Goal: Connect with others: Connect with others

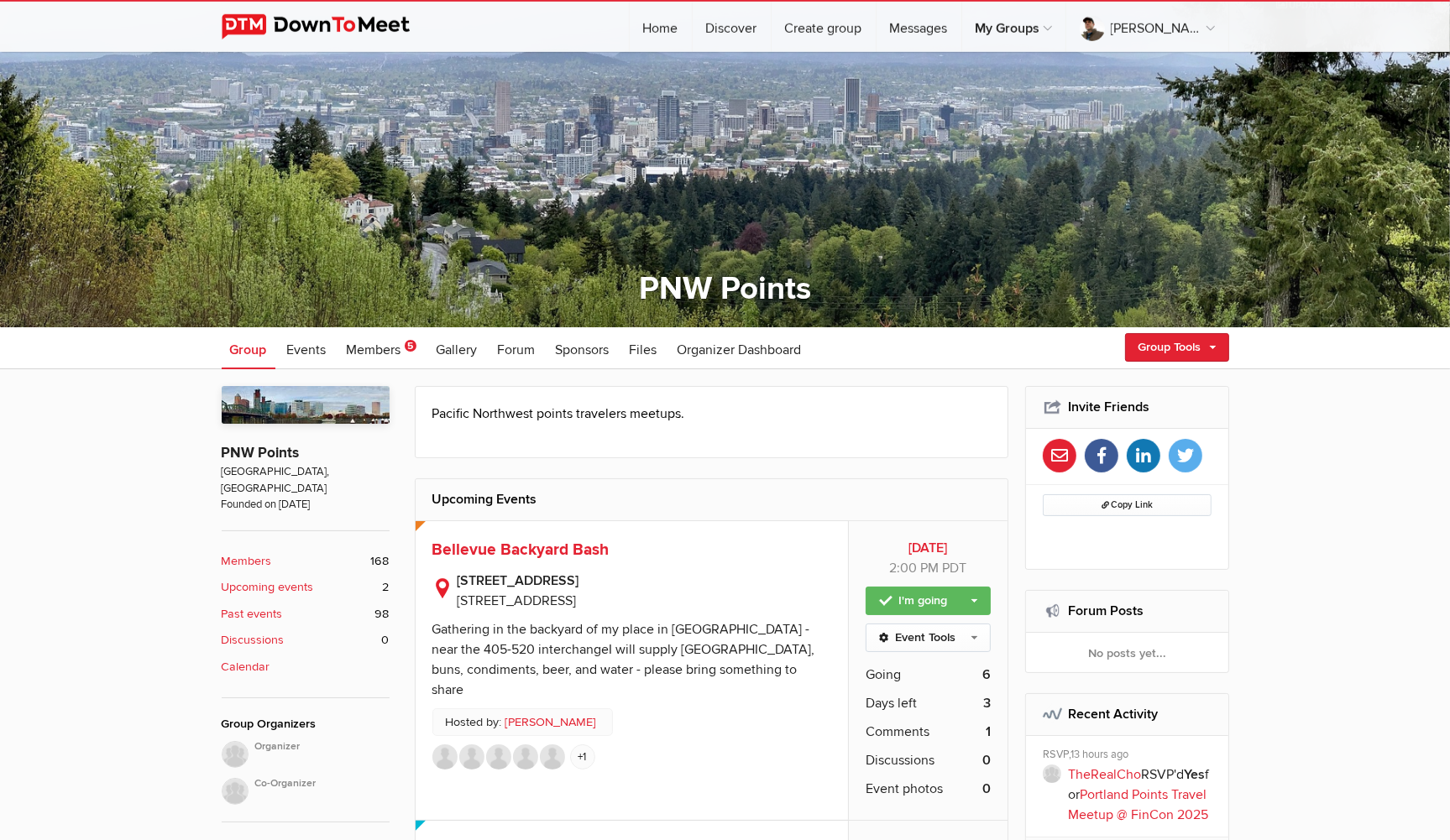
scroll to position [265, 0]
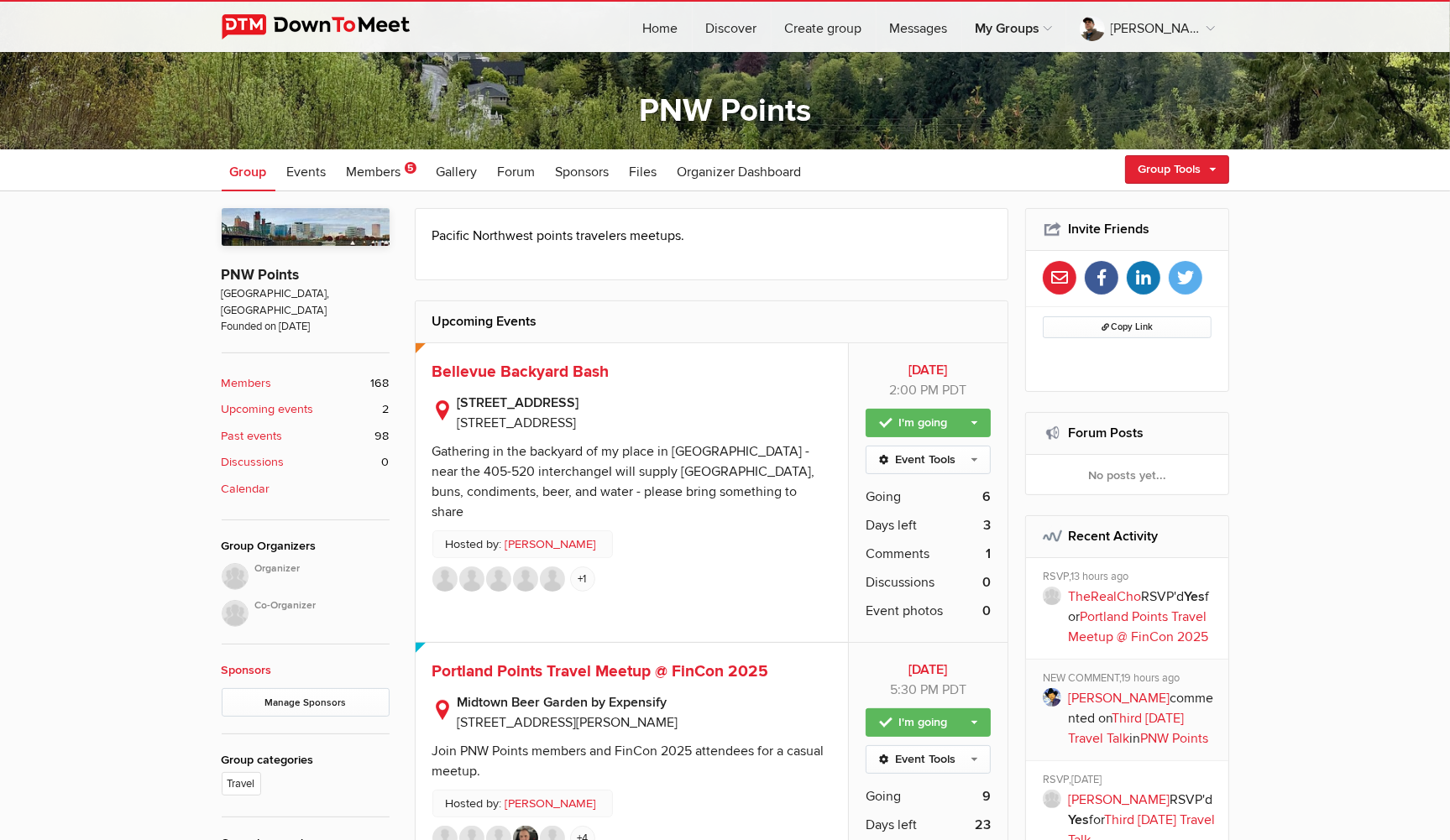
drag, startPoint x: 787, startPoint y: 720, endPoint x: 456, endPoint y: 701, distance: 331.5
click at [456, 701] on p "[GEOGRAPHIC_DATA] by Expensify [STREET_ADDRESS][PERSON_NAME]" at bounding box center [632, 708] width 400 height 48
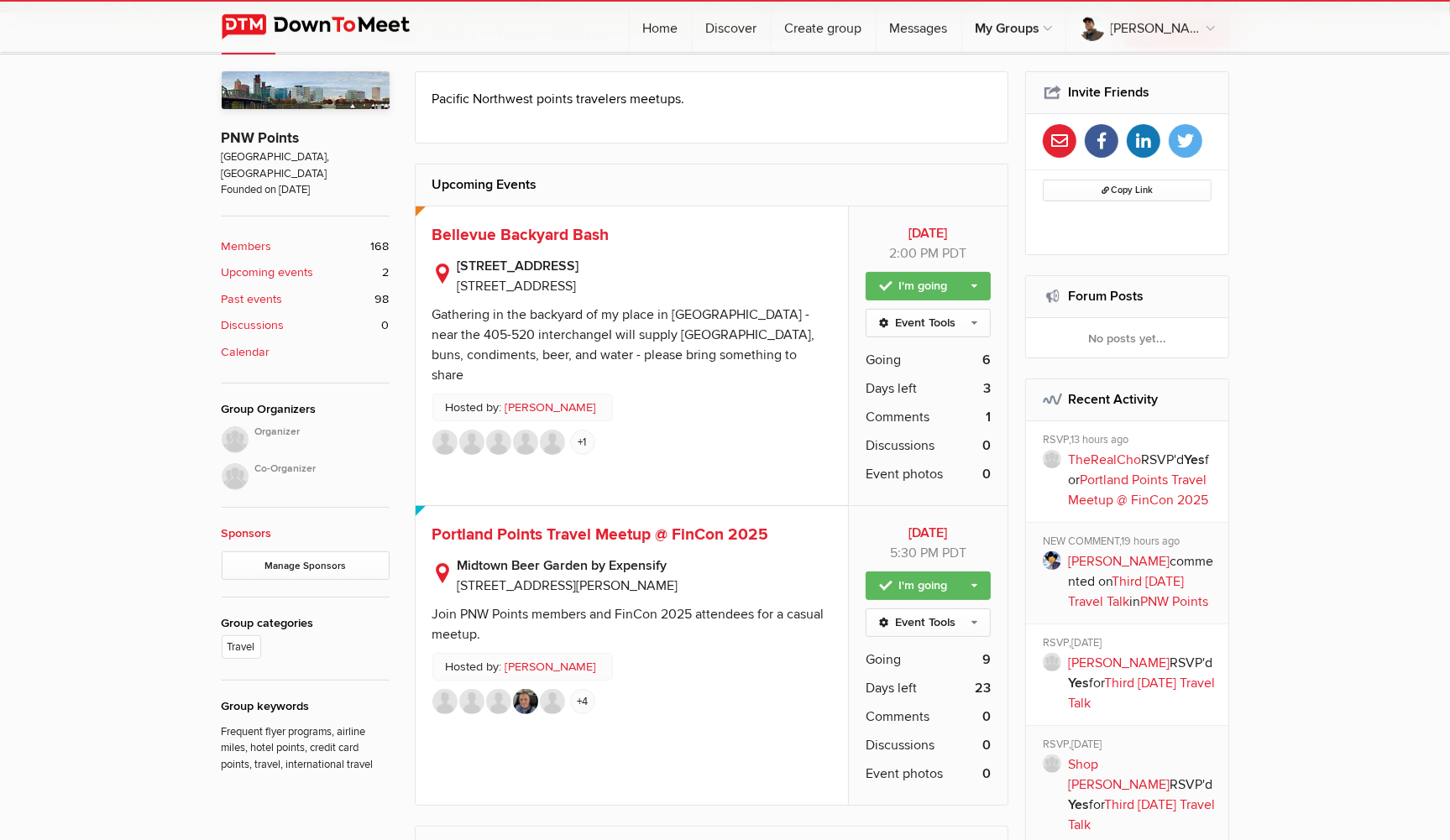
scroll to position [443, 0]
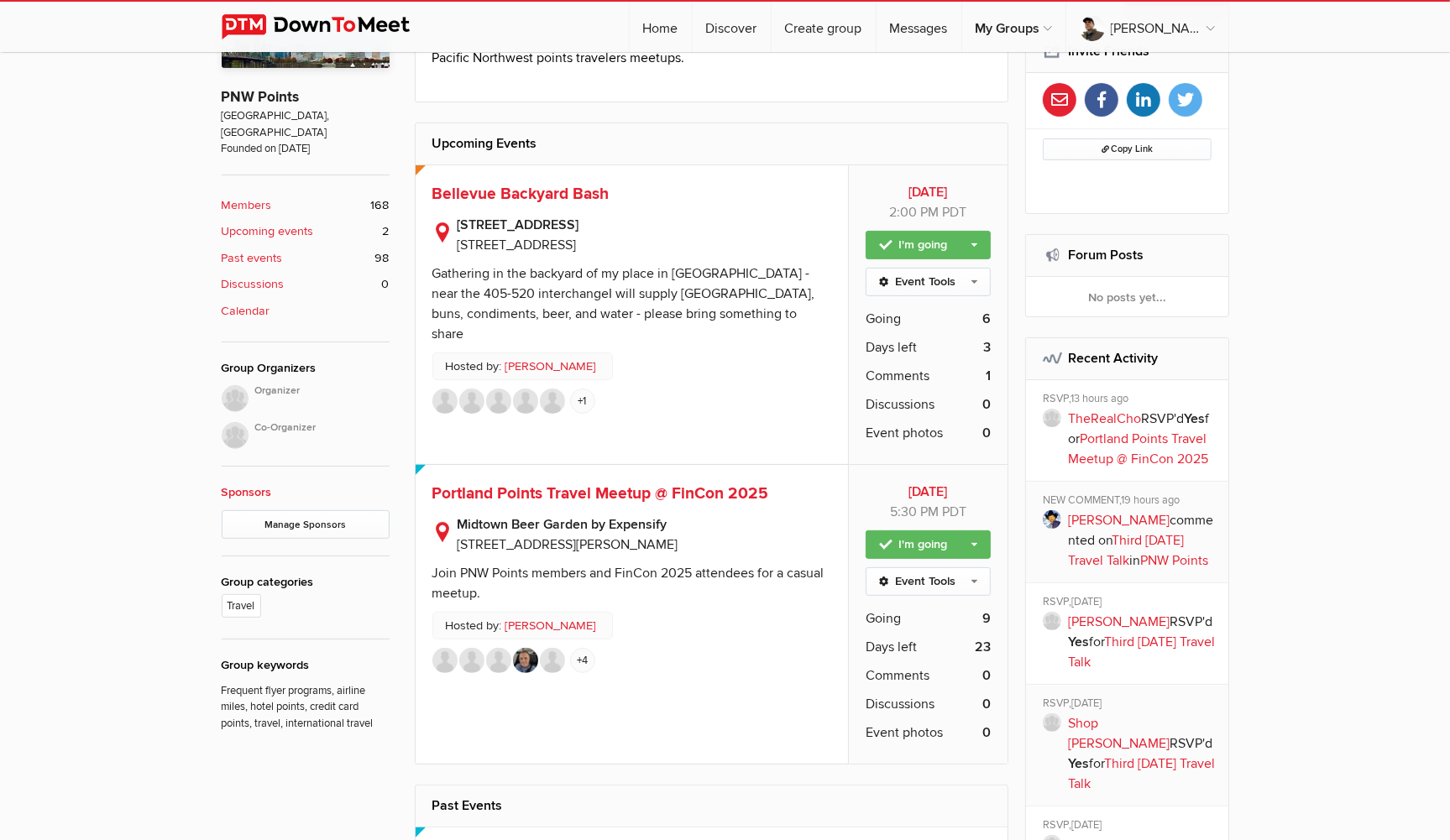
click at [935, 616] on li "Going 9" at bounding box center [928, 618] width 125 height 29
click at [876, 616] on span "Going" at bounding box center [884, 618] width 35 height 20
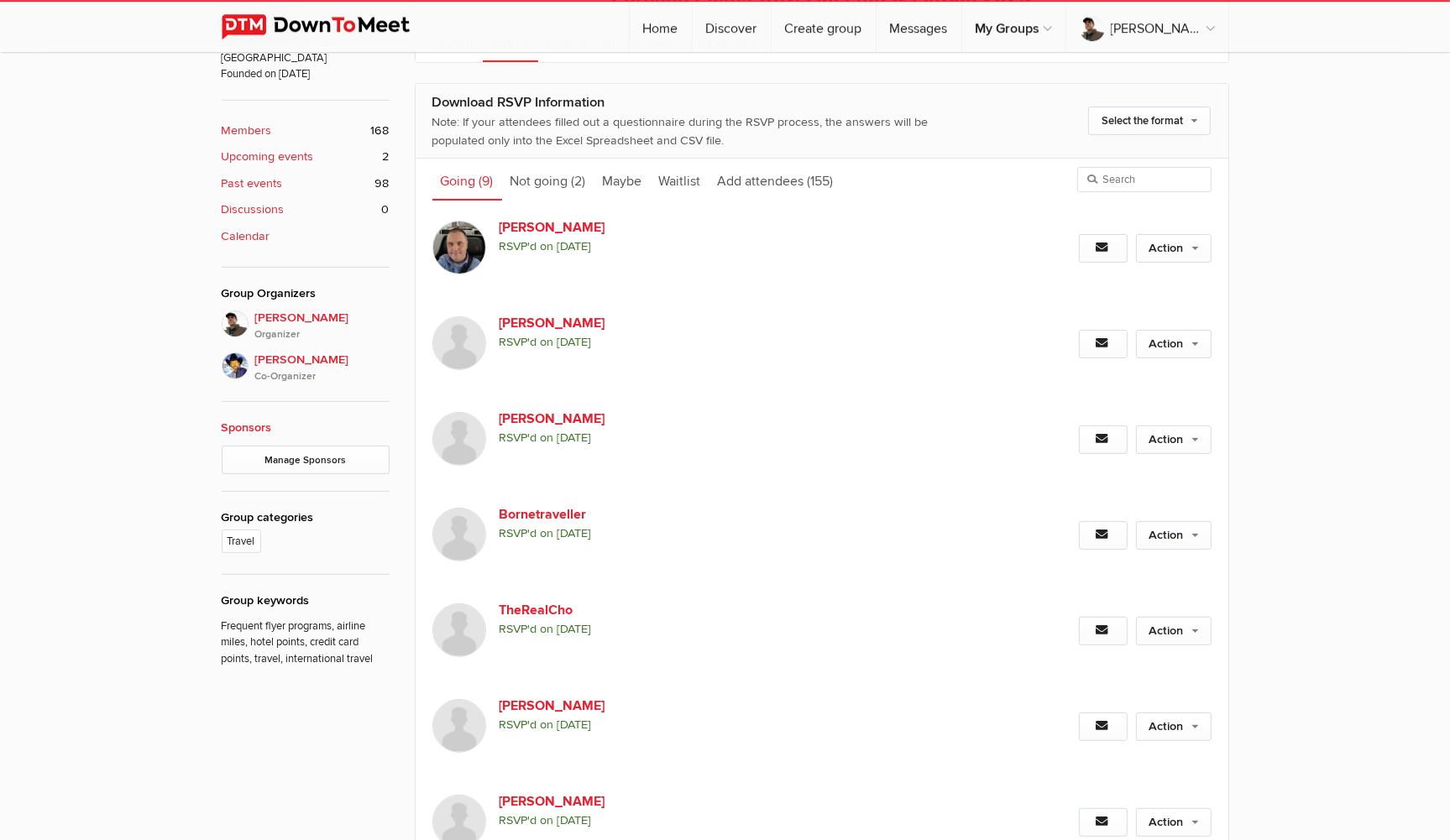
scroll to position [502, 0]
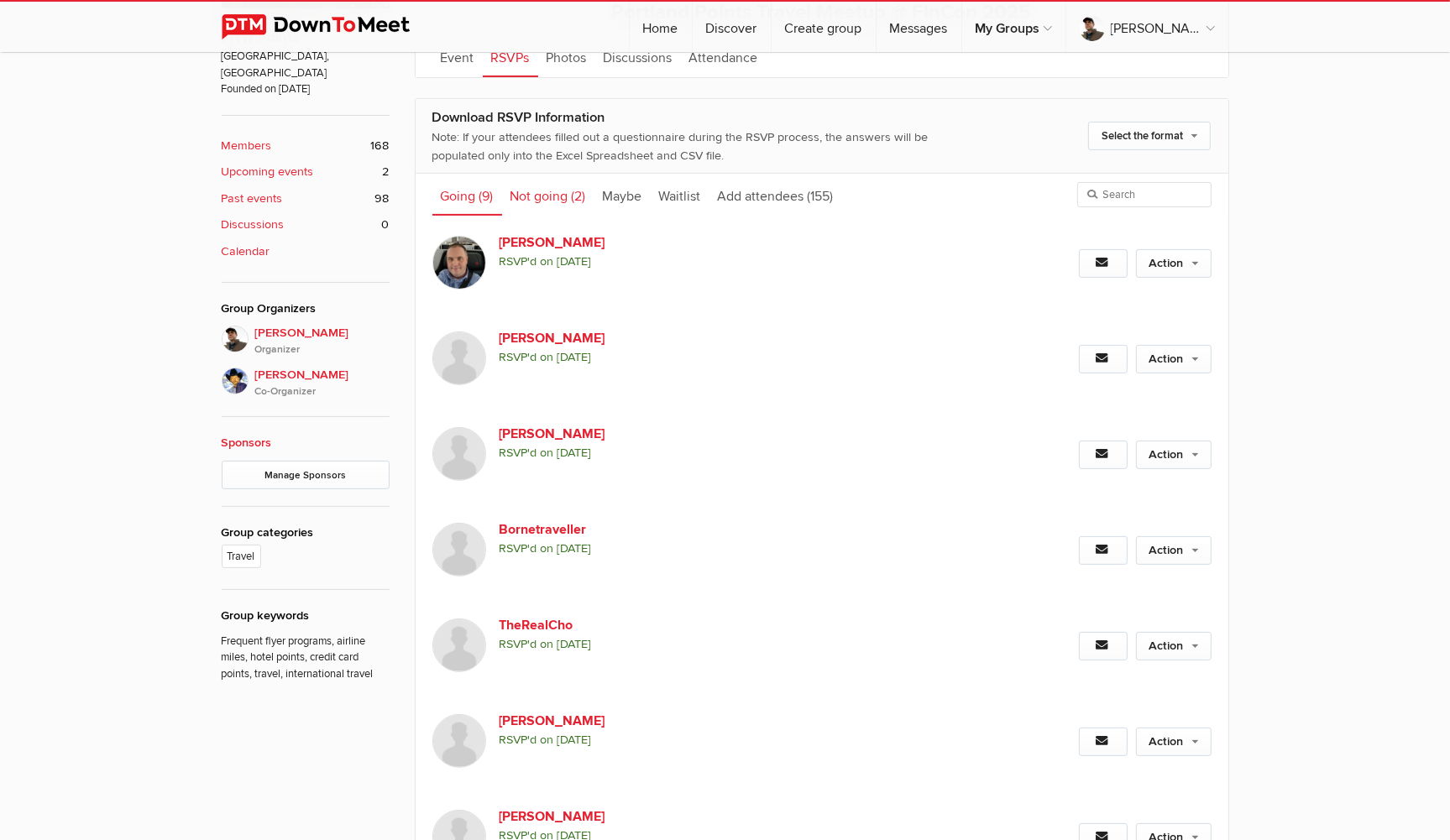
click at [551, 196] on link "Not going (2)" at bounding box center [549, 194] width 93 height 42
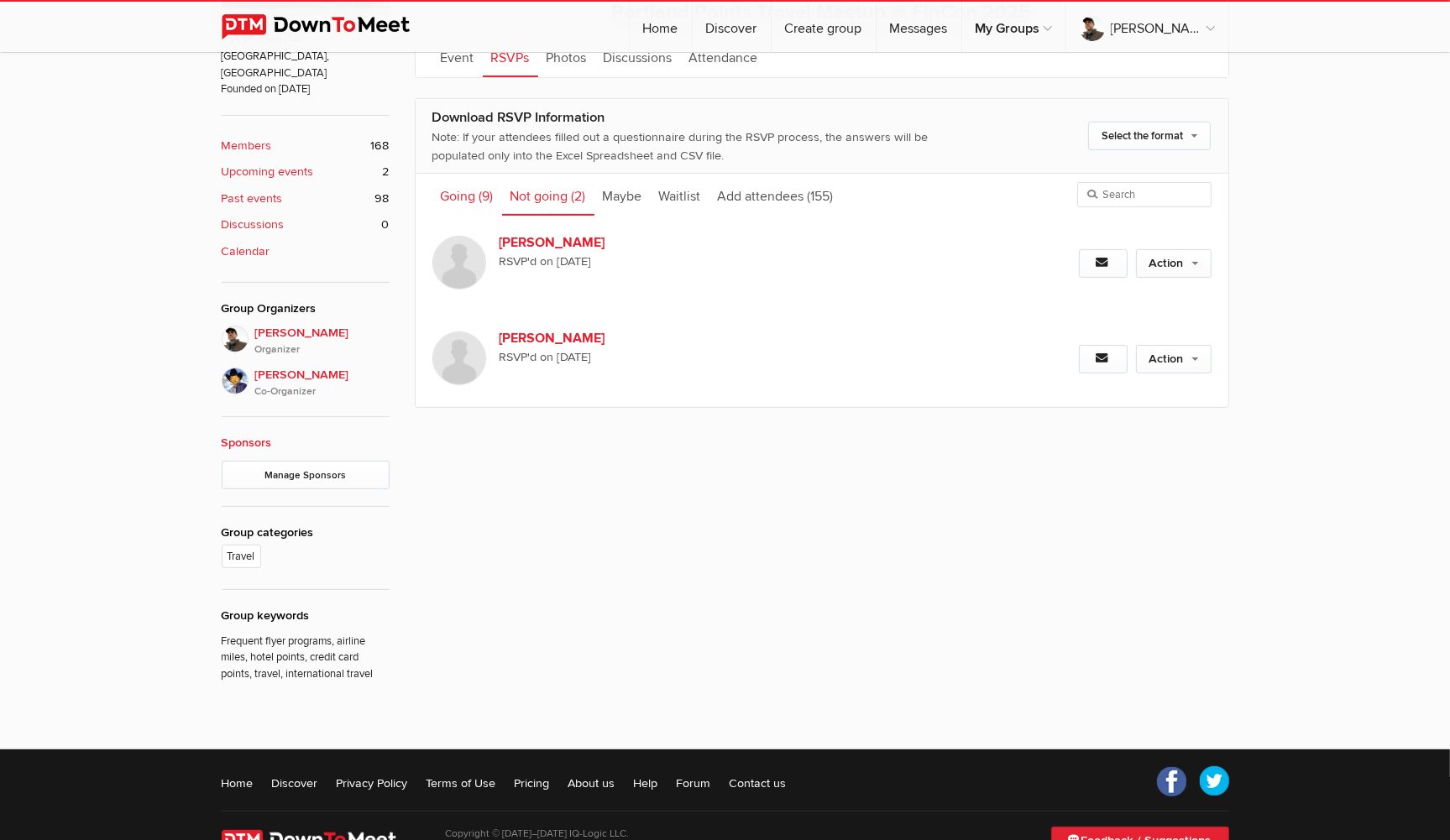
click at [471, 196] on link "Going (9)" at bounding box center [467, 194] width 70 height 42
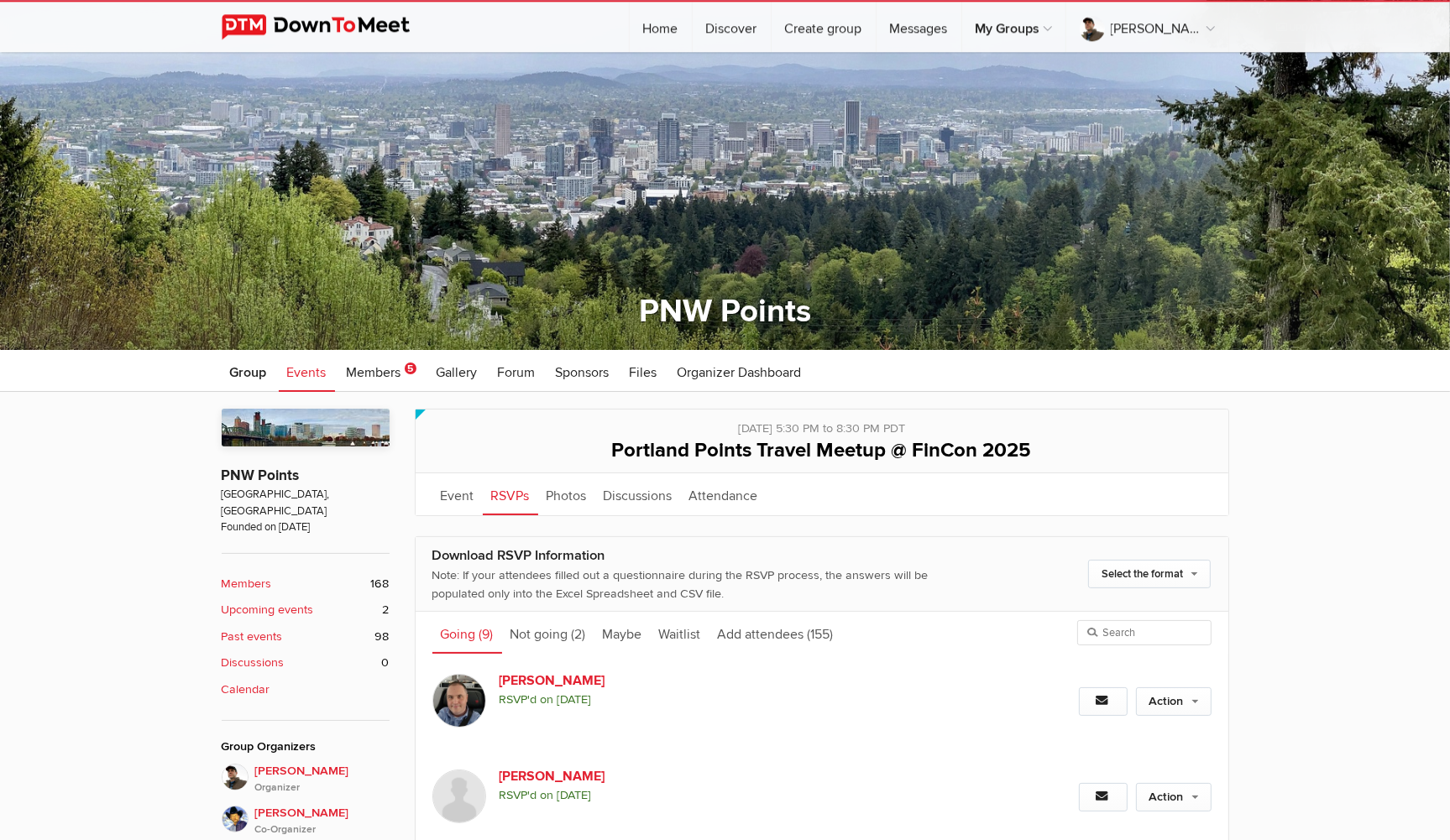
scroll to position [60, 0]
